Goal: Task Accomplishment & Management: Complete application form

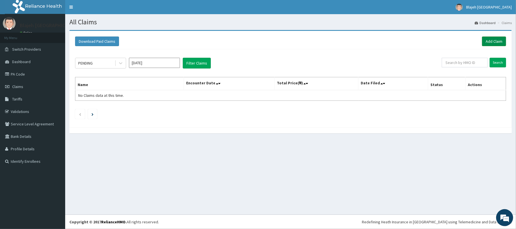
click at [492, 42] on link "Add Claim" at bounding box center [494, 42] width 24 height 10
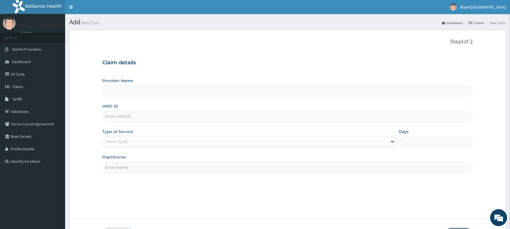
type input "Blajeh Mustapha Hospital (Bmh)"
click at [306, 115] on input "HMO ID" at bounding box center [287, 116] width 370 height 11
type input "DFD/10309/A"
click at [342, 143] on div "Select type" at bounding box center [244, 141] width 285 height 9
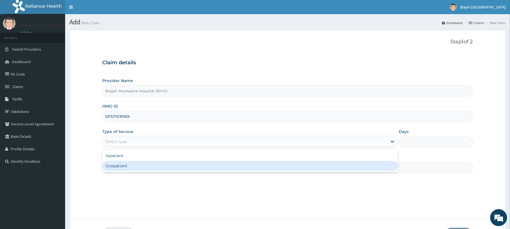
click at [322, 165] on div "Outpatient" at bounding box center [249, 166] width 295 height 10
type input "1"
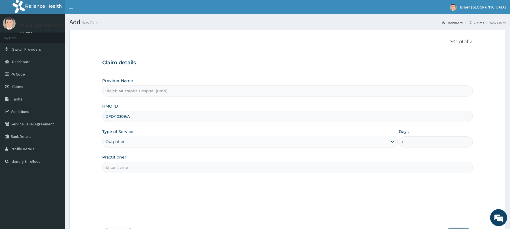
click at [313, 170] on input "Practitioner" at bounding box center [287, 167] width 370 height 11
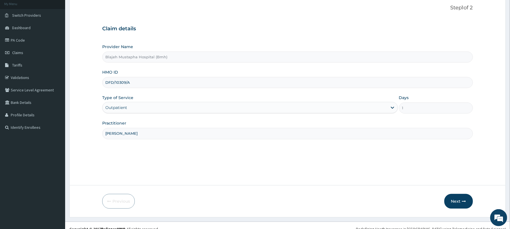
scroll to position [41, 0]
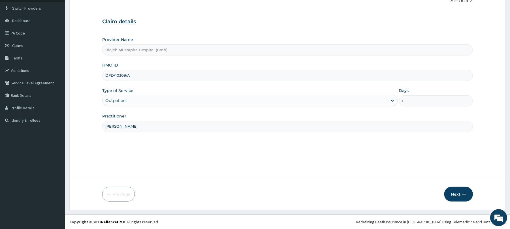
type input "[PERSON_NAME]"
click at [465, 194] on icon "button" at bounding box center [464, 194] width 4 height 4
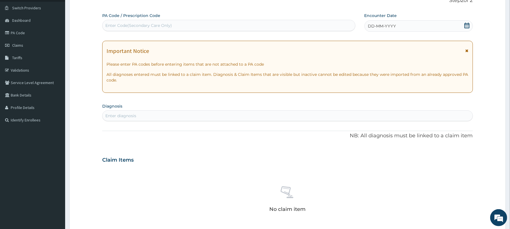
click at [424, 31] on div "DD-MM-YYYY" at bounding box center [418, 25] width 108 height 11
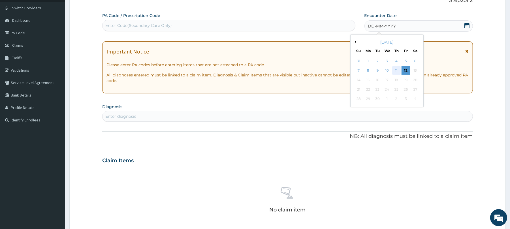
click at [398, 72] on div "11" at bounding box center [396, 71] width 8 height 8
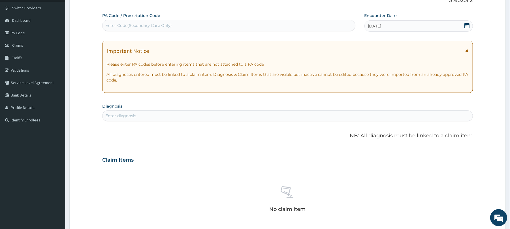
click at [298, 112] on div "Enter diagnosis" at bounding box center [287, 115] width 370 height 9
type input "Plasmod"
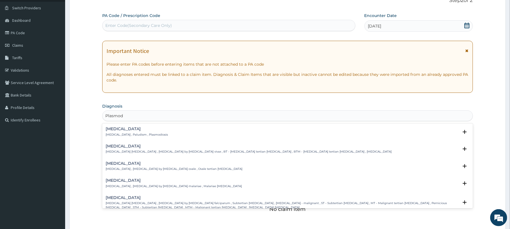
click at [149, 135] on p "[MEDICAL_DATA] , Paludism , Plasmodiosis" at bounding box center [137, 135] width 62 height 4
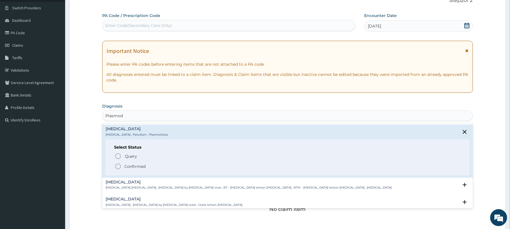
click at [119, 165] on icon "status option filled" at bounding box center [118, 166] width 7 height 7
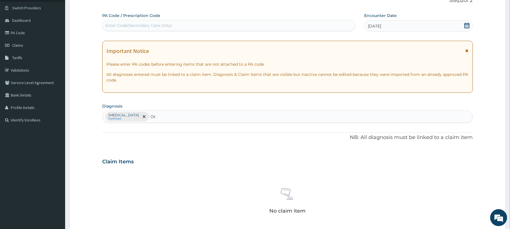
type input "Oti"
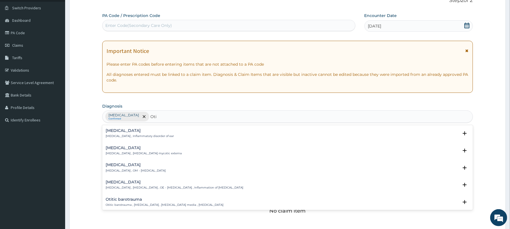
click at [131, 169] on p "[MEDICAL_DATA] , OM - [MEDICAL_DATA]" at bounding box center [136, 171] width 60 height 4
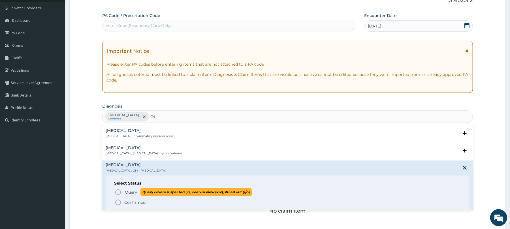
click at [117, 193] on icon "status option query" at bounding box center [118, 192] width 7 height 7
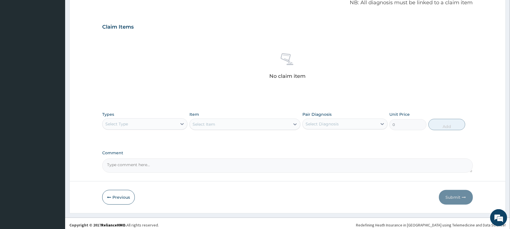
scroll to position [177, 0]
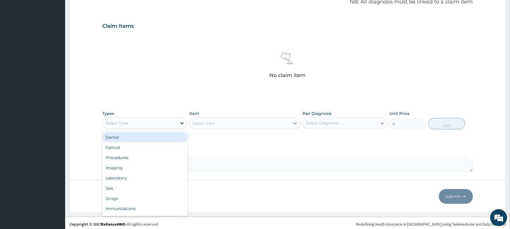
click at [184, 125] on icon at bounding box center [182, 123] width 6 height 6
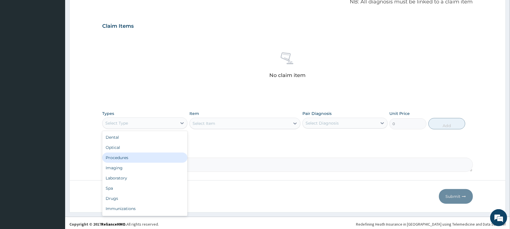
click at [164, 157] on div "Procedures" at bounding box center [144, 158] width 85 height 10
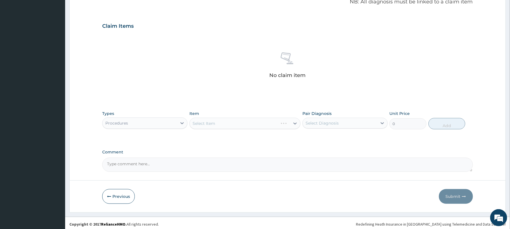
click at [287, 123] on div "Select Item" at bounding box center [244, 123] width 111 height 11
click at [285, 124] on div "Select Item" at bounding box center [244, 123] width 111 height 11
click at [283, 124] on div "Select Item" at bounding box center [240, 123] width 100 height 9
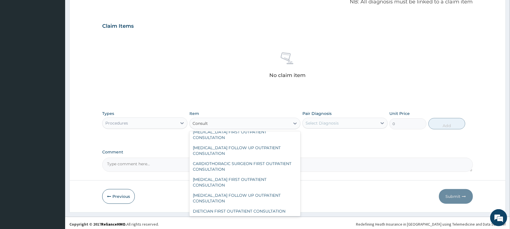
scroll to position [106, 0]
type input "Consulta"
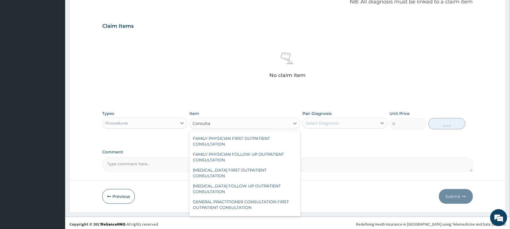
scroll to position [235, 0]
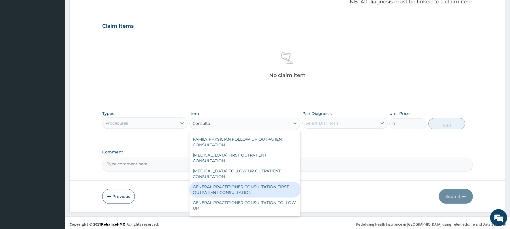
click at [280, 191] on div "GENERAL PRACTITIONER CONSULTATION FIRST OUTPATIENT CONSULTATION" at bounding box center [244, 190] width 111 height 16
type input "3547.5"
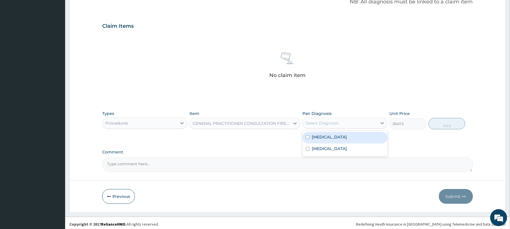
click at [345, 127] on div "Select Diagnosis" at bounding box center [340, 123] width 74 height 9
click at [343, 143] on div "[MEDICAL_DATA]" at bounding box center [344, 138] width 85 height 12
checkbox input "true"
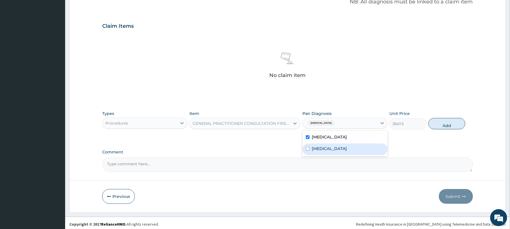
click at [341, 151] on div "[MEDICAL_DATA]" at bounding box center [344, 150] width 85 height 12
checkbox input "true"
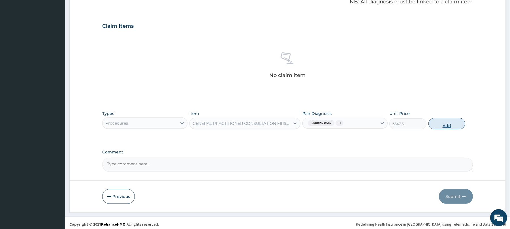
click at [435, 125] on button "Add" at bounding box center [446, 123] width 37 height 11
type input "0"
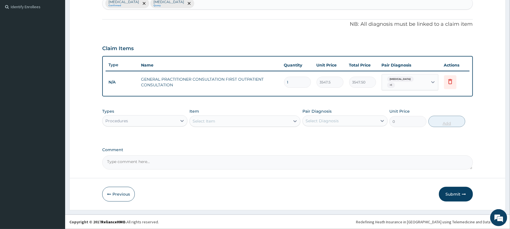
scroll to position [152, 0]
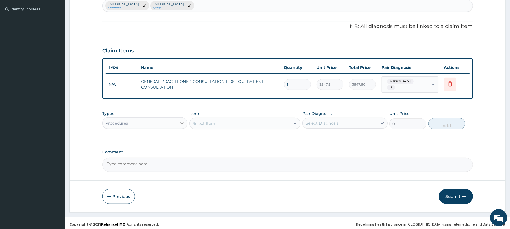
click at [182, 122] on icon at bounding box center [181, 123] width 3 height 2
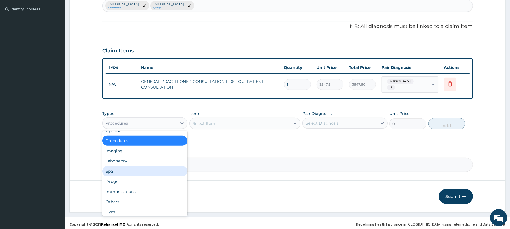
scroll to position [19, 0]
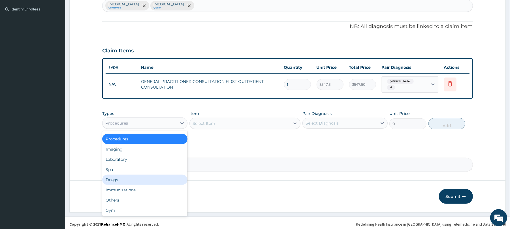
click at [135, 176] on div "Drugs" at bounding box center [144, 180] width 85 height 10
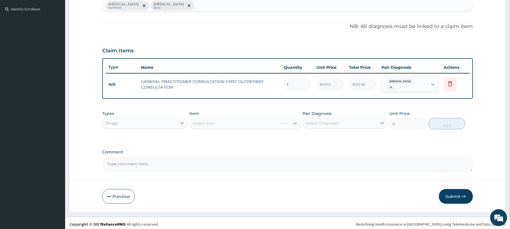
click at [282, 121] on div "Select Item" at bounding box center [244, 123] width 111 height 11
click at [285, 121] on div "Select Item" at bounding box center [244, 123] width 111 height 11
click at [285, 121] on div "Select Item" at bounding box center [240, 123] width 100 height 9
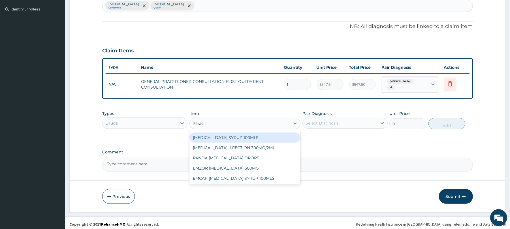
type input "Parace"
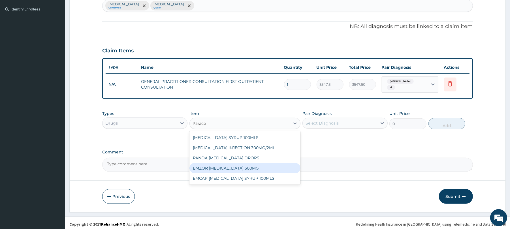
click at [247, 168] on div "EMZOR [MEDICAL_DATA] 500MG" at bounding box center [244, 168] width 111 height 10
type input "23.65"
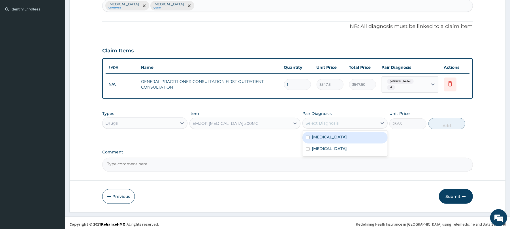
click at [346, 121] on div "Select Diagnosis" at bounding box center [340, 123] width 74 height 9
click at [341, 138] on div "[MEDICAL_DATA]" at bounding box center [344, 138] width 85 height 12
checkbox input "true"
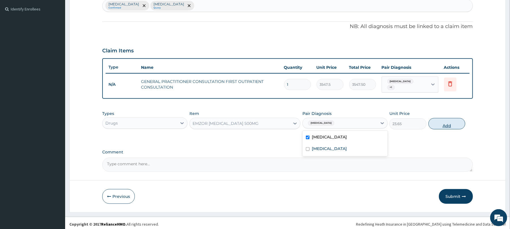
click at [436, 120] on button "Add" at bounding box center [446, 123] width 37 height 11
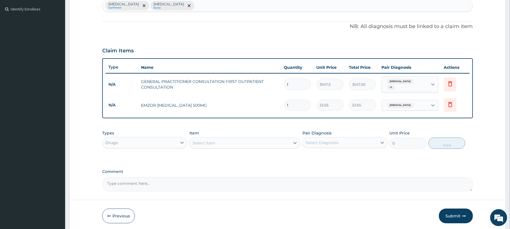
click at [227, 140] on div "Select Item" at bounding box center [240, 142] width 100 height 9
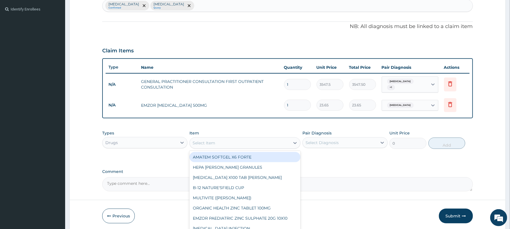
click at [237, 154] on div "AMATEM SOFTGEL X6 FORTE" at bounding box center [244, 157] width 111 height 10
type input "473"
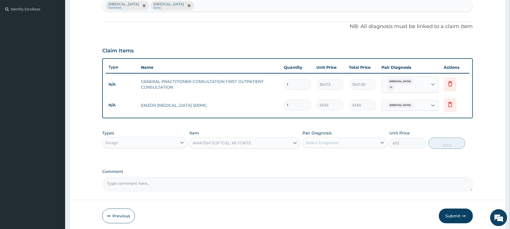
click at [337, 140] on div "Select Diagnosis" at bounding box center [322, 143] width 33 height 6
click at [338, 156] on div "[MEDICAL_DATA]" at bounding box center [344, 157] width 85 height 12
checkbox input "true"
click at [456, 142] on button "Add" at bounding box center [446, 143] width 37 height 11
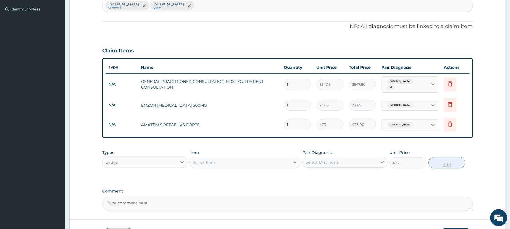
type input "0"
type input "0.00"
type input "6"
type input "2838.00"
type input "6"
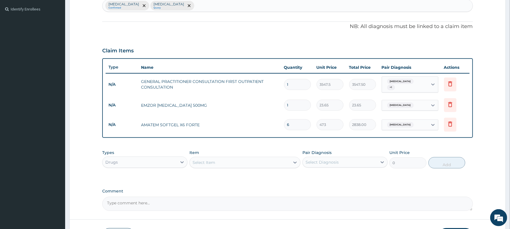
click at [221, 162] on div "Select Item" at bounding box center [240, 162] width 100 height 9
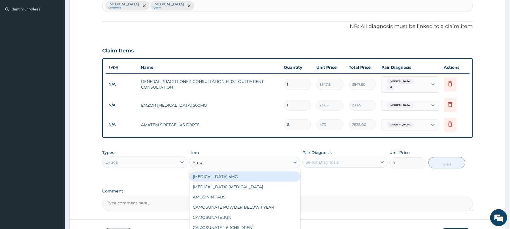
type input "Amox"
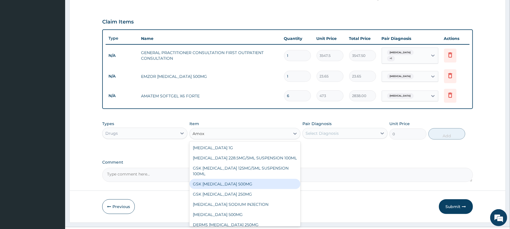
scroll to position [192, 0]
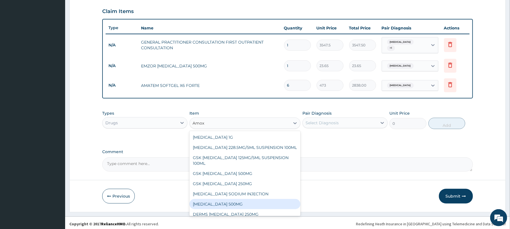
click at [234, 203] on div "[MEDICAL_DATA] 500MG" at bounding box center [244, 204] width 111 height 10
type input "70.95"
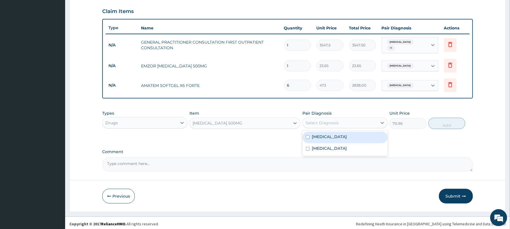
click at [343, 122] on div "Select Diagnosis" at bounding box center [340, 122] width 74 height 9
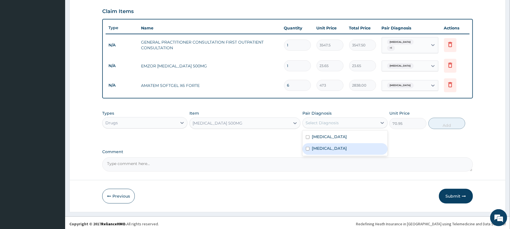
click at [334, 150] on div "[MEDICAL_DATA]" at bounding box center [344, 149] width 85 height 12
checkbox input "true"
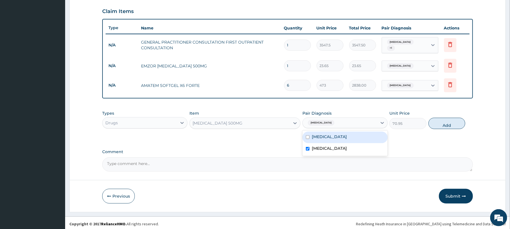
click at [438, 119] on button "Add" at bounding box center [446, 123] width 37 height 11
type input "0"
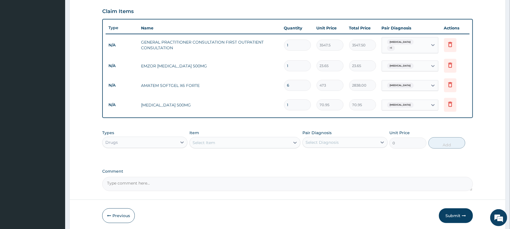
type input "10"
type input "709.50"
type input "10"
click at [263, 142] on div "Select Item" at bounding box center [240, 142] width 100 height 9
type input "Ear"
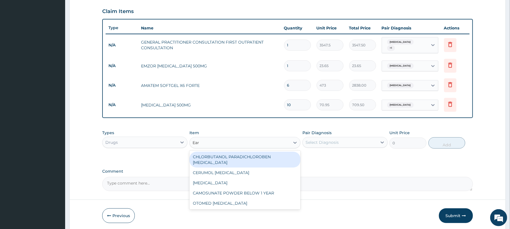
click at [251, 155] on div "CHLORBUTANOL PARADICHLOROBEN [MEDICAL_DATA]" at bounding box center [244, 160] width 111 height 16
type input "2365"
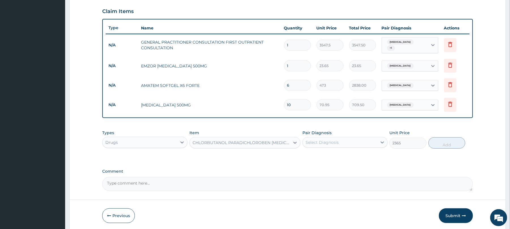
click at [334, 142] on div "Select Diagnosis" at bounding box center [322, 143] width 33 height 6
click at [331, 166] on label "[MEDICAL_DATA]" at bounding box center [329, 168] width 35 height 6
checkbox input "true"
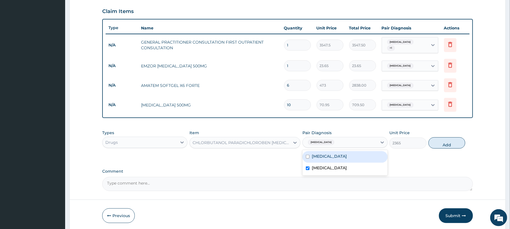
click at [449, 148] on div "Types Drugs Item CHLORBUTANOL PARADICHLOROBEN [MEDICAL_DATA] Pair Diagnosis opt…" at bounding box center [287, 139] width 370 height 24
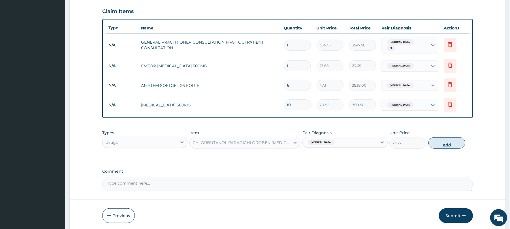
click at [447, 144] on button "Add" at bounding box center [446, 142] width 37 height 11
type input "0"
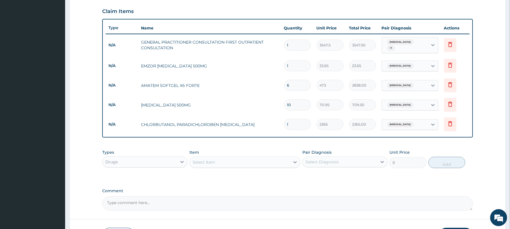
drag, startPoint x: 509, startPoint y: 146, endPoint x: 509, endPoint y: 155, distance: 9.9
click at [509, 155] on section "Step 2 of 2 PA Code / Prescription Code Enter Code(Secondary Care Only) Encount…" at bounding box center [287, 45] width 445 height 422
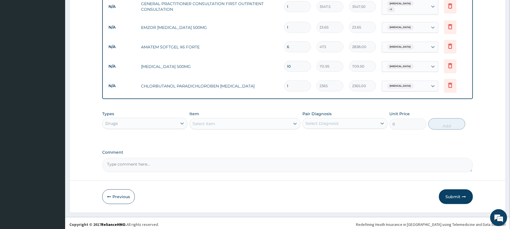
scroll to position [231, 0]
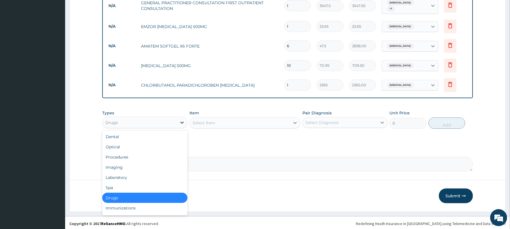
click at [183, 121] on icon at bounding box center [182, 123] width 6 height 6
click at [145, 177] on div "Laboratory" at bounding box center [144, 177] width 85 height 10
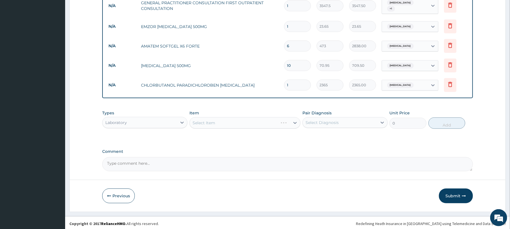
click at [282, 122] on div "Select Item" at bounding box center [244, 122] width 111 height 11
click at [283, 121] on div "Select Item" at bounding box center [244, 122] width 111 height 11
click at [285, 120] on div "Select Item" at bounding box center [244, 122] width 111 height 11
click at [286, 121] on div "Select Item" at bounding box center [244, 122] width 111 height 11
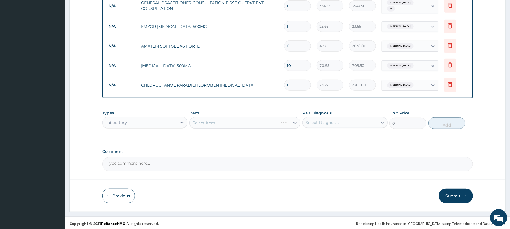
click at [285, 121] on div "Select Item" at bounding box center [244, 122] width 111 height 11
click at [285, 122] on div "Select Item" at bounding box center [244, 122] width 111 height 11
click at [285, 121] on div "Select Item" at bounding box center [244, 122] width 111 height 11
click at [284, 121] on div "Select Item" at bounding box center [244, 122] width 111 height 11
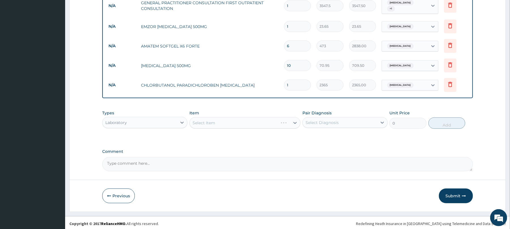
click at [282, 121] on div "Select Item" at bounding box center [244, 122] width 111 height 11
click at [288, 121] on div "Select Item" at bounding box center [244, 122] width 111 height 11
click at [287, 120] on div "Select Item" at bounding box center [244, 122] width 111 height 11
click at [285, 120] on div "Select Item" at bounding box center [244, 122] width 111 height 11
click at [284, 121] on div "Select Item" at bounding box center [244, 122] width 111 height 11
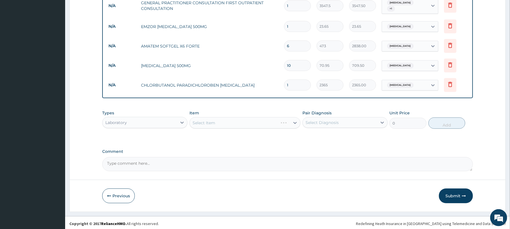
click at [294, 121] on div "Select Item" at bounding box center [244, 122] width 111 height 11
click at [285, 122] on div "Select Item" at bounding box center [244, 122] width 111 height 11
click at [285, 121] on div "Select Item" at bounding box center [244, 122] width 111 height 11
click at [286, 121] on div "Select Item" at bounding box center [244, 122] width 111 height 11
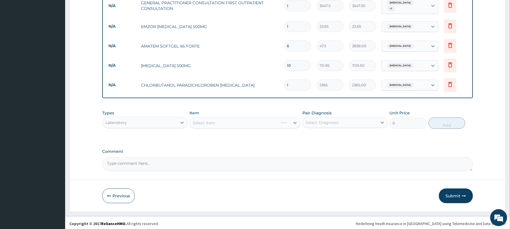
click at [286, 121] on div "Select Item" at bounding box center [244, 122] width 111 height 11
click at [287, 122] on div "Select Item" at bounding box center [244, 122] width 111 height 11
click at [285, 122] on div "Select Item" at bounding box center [244, 122] width 111 height 11
click at [460, 194] on button "Submit" at bounding box center [456, 196] width 34 height 15
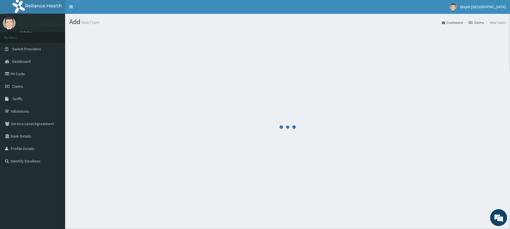
scroll to position [0, 0]
